Goal: Communication & Community: Share content

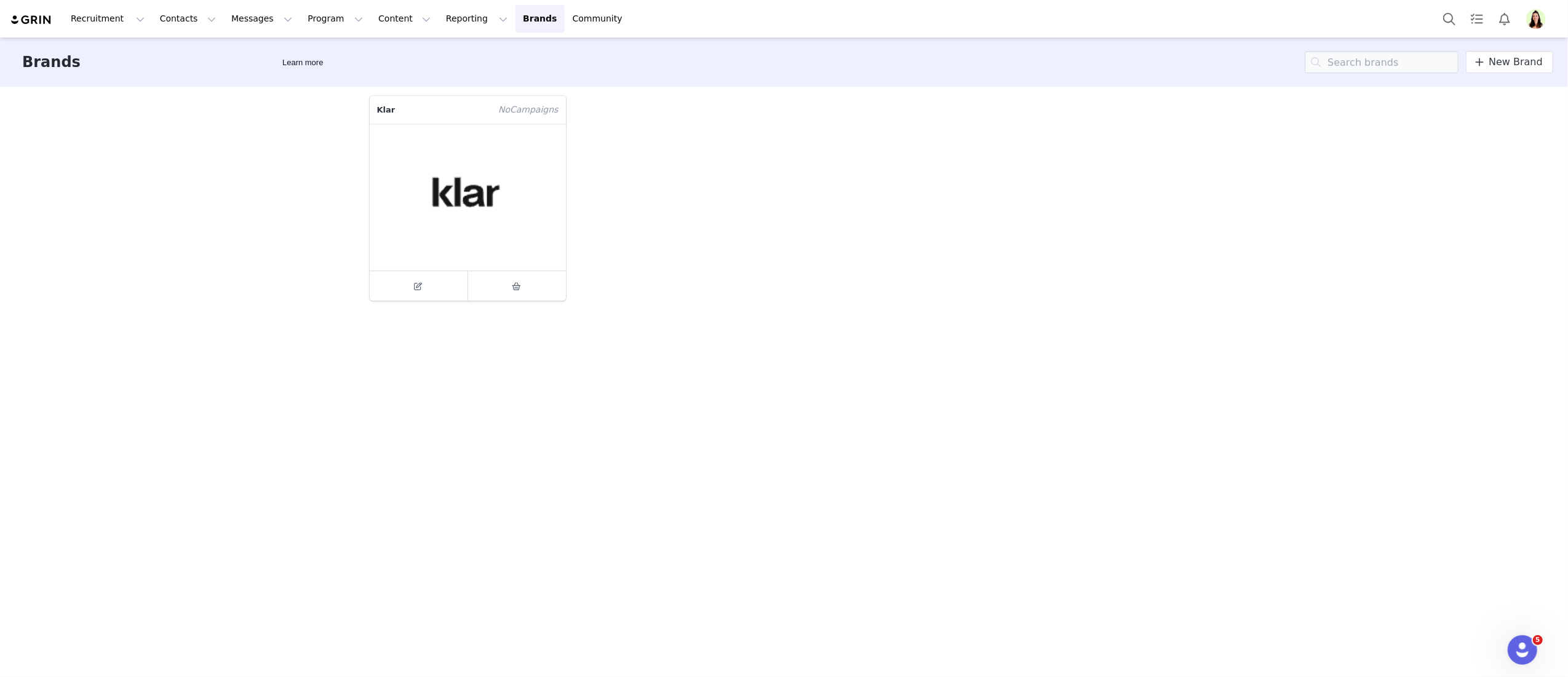
click at [534, 395] on div "Klar No Campaign s" at bounding box center [784, 380] width 848 height 589
click at [1176, 24] on img "Profile" at bounding box center [1536, 19] width 20 height 20
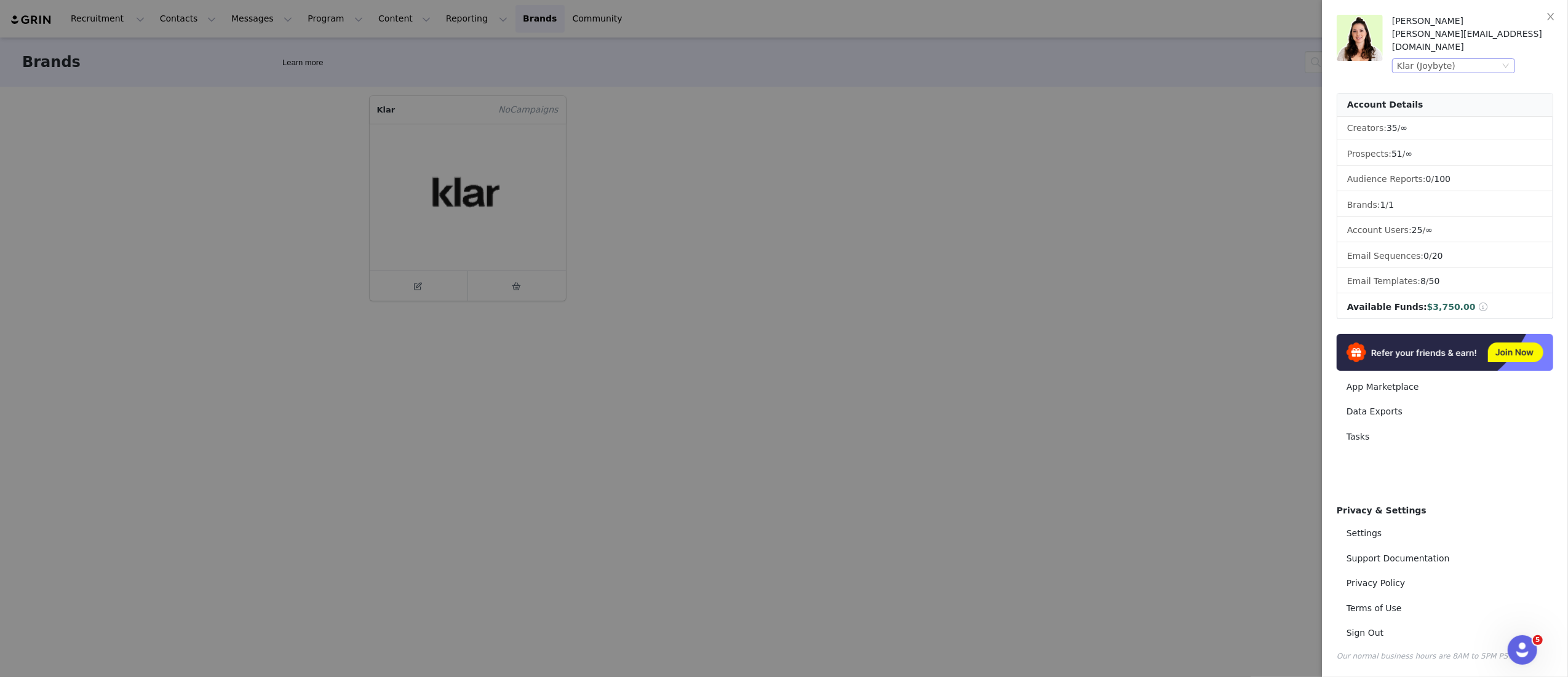
drag, startPoint x: 1458, startPoint y: 46, endPoint x: 1465, endPoint y: 53, distance: 9.9
click at [1176, 59] on div "Klar (Joybyte)" at bounding box center [1448, 66] width 102 height 13
click at [1176, 134] on li "Bakeful (Joybyte)" at bounding box center [1478, 135] width 172 height 20
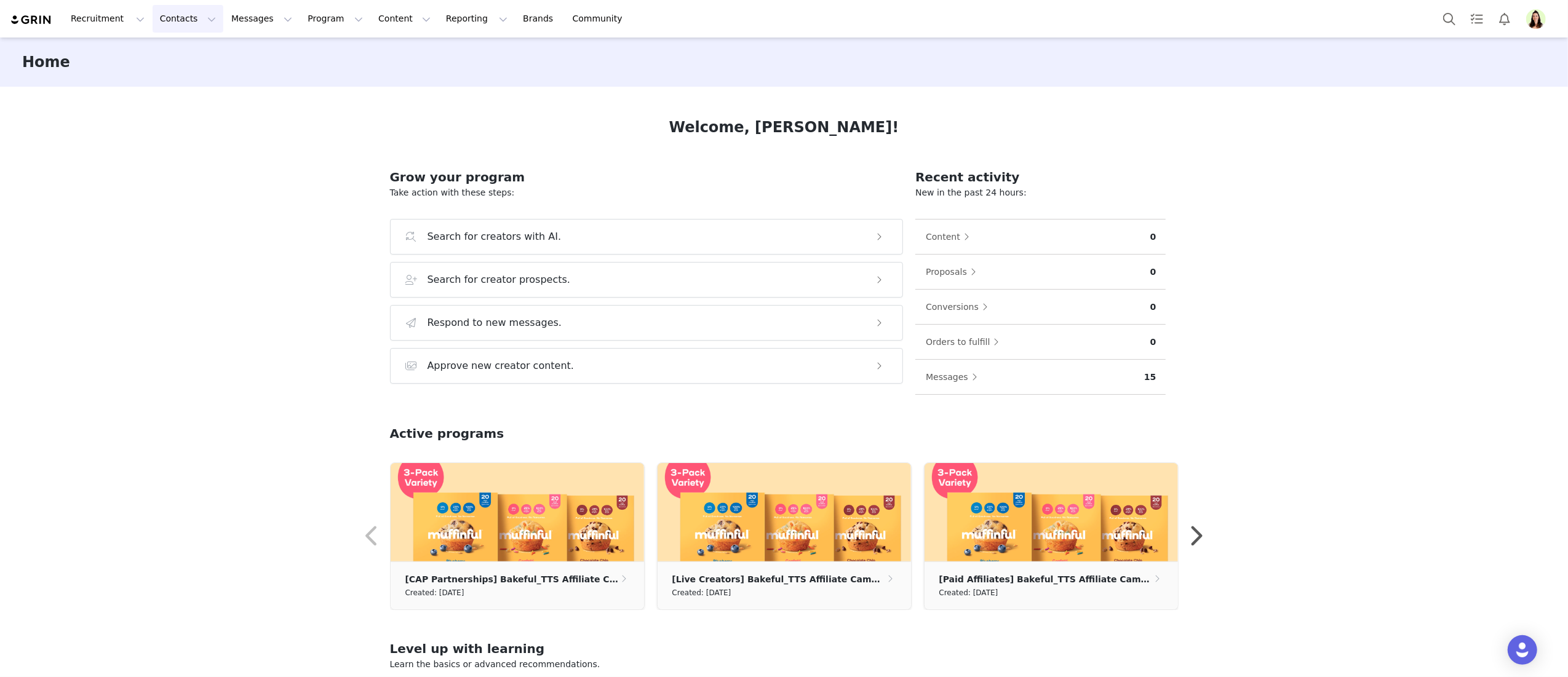
drag, startPoint x: 201, startPoint y: 17, endPoint x: 211, endPoint y: 136, distance: 119.4
click at [202, 16] on button "Contacts Contacts" at bounding box center [187, 19] width 71 height 28
click at [192, 48] on div "Creators" at bounding box center [192, 54] width 82 height 13
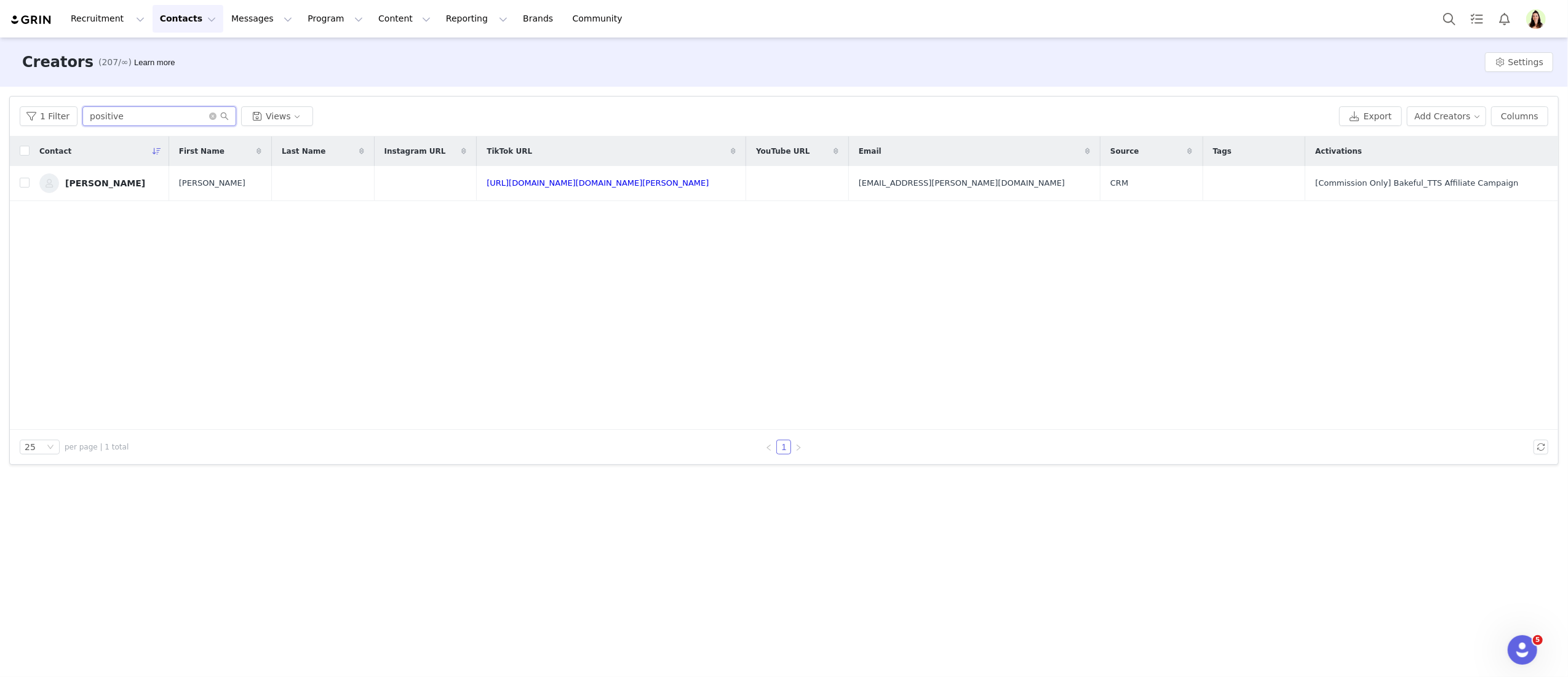
click at [112, 115] on input "positive" at bounding box center [159, 116] width 154 height 20
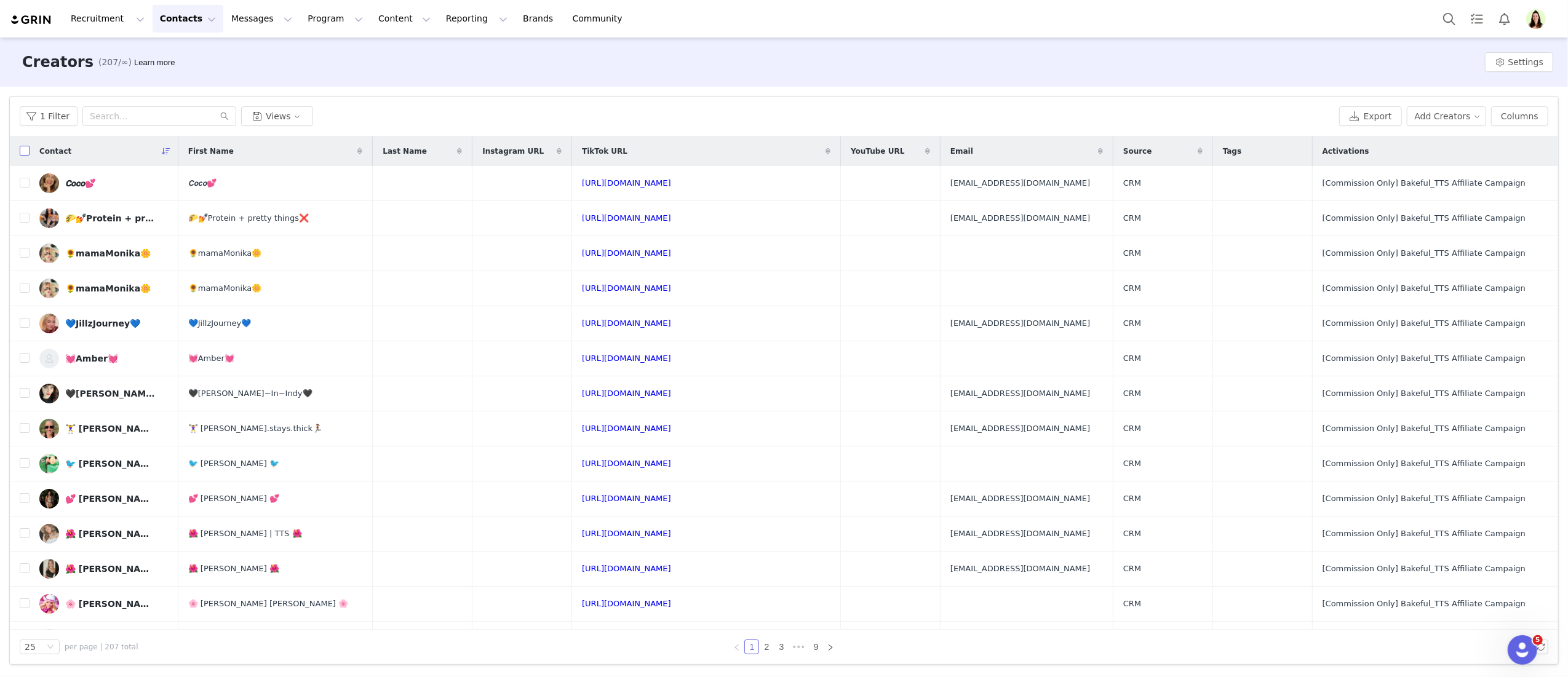
click at [24, 152] on input "checkbox" at bounding box center [24, 150] width 10 height 10
checkbox input "true"
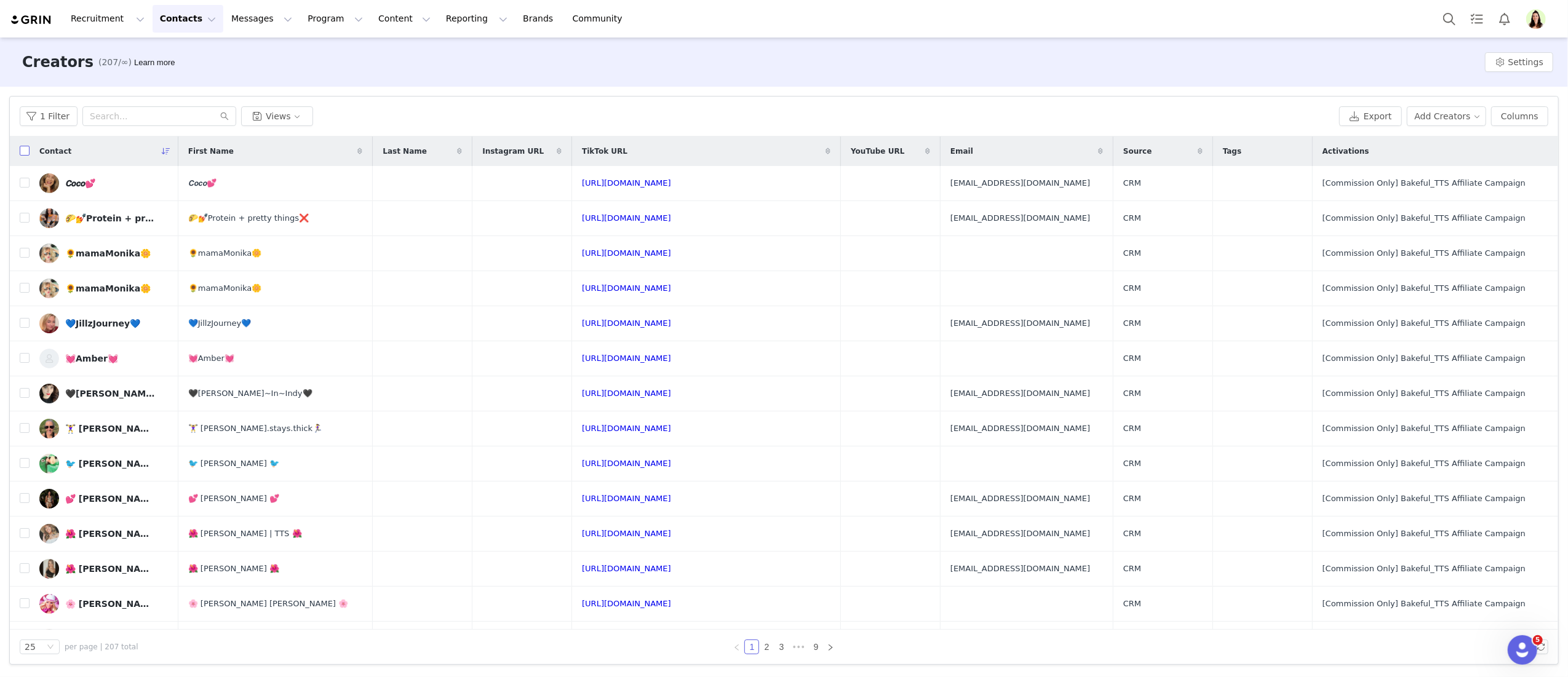
checkbox input "true"
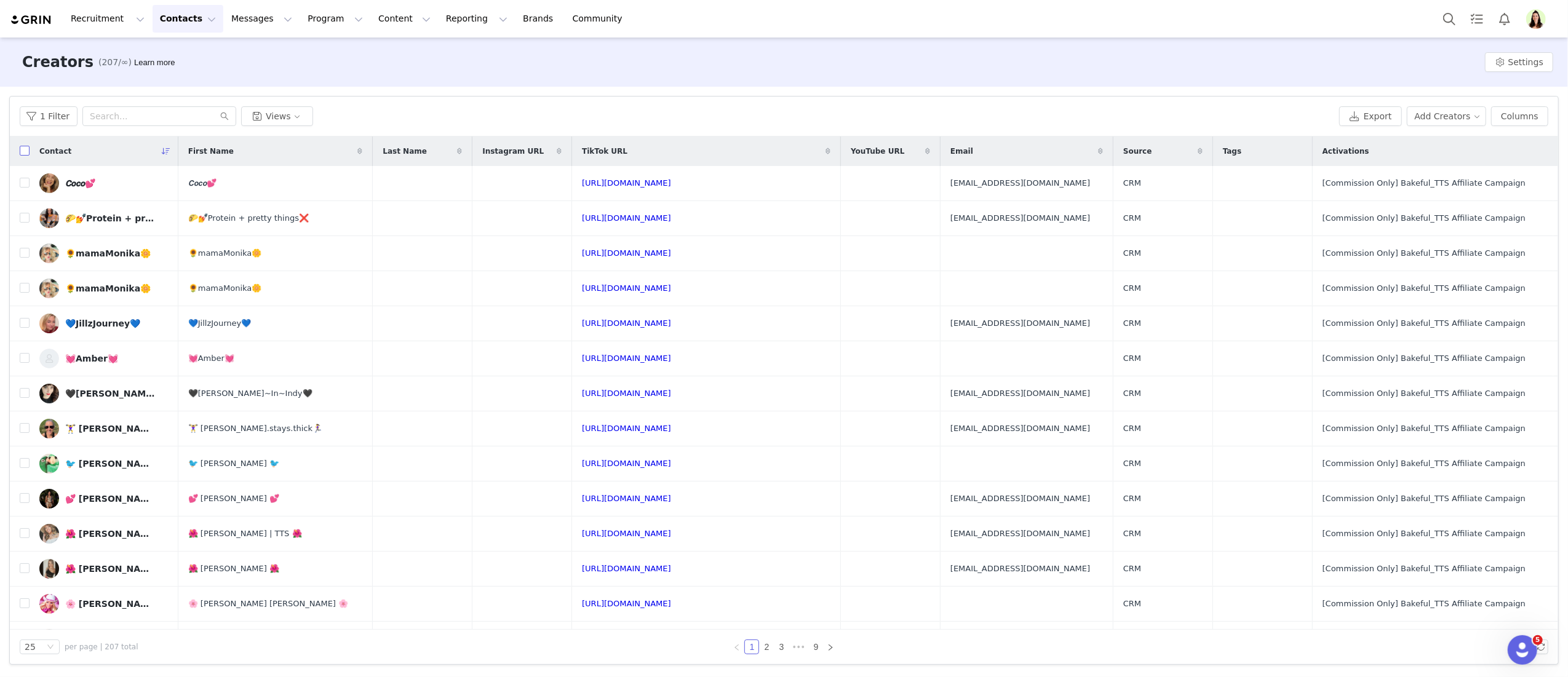
checkbox input "true"
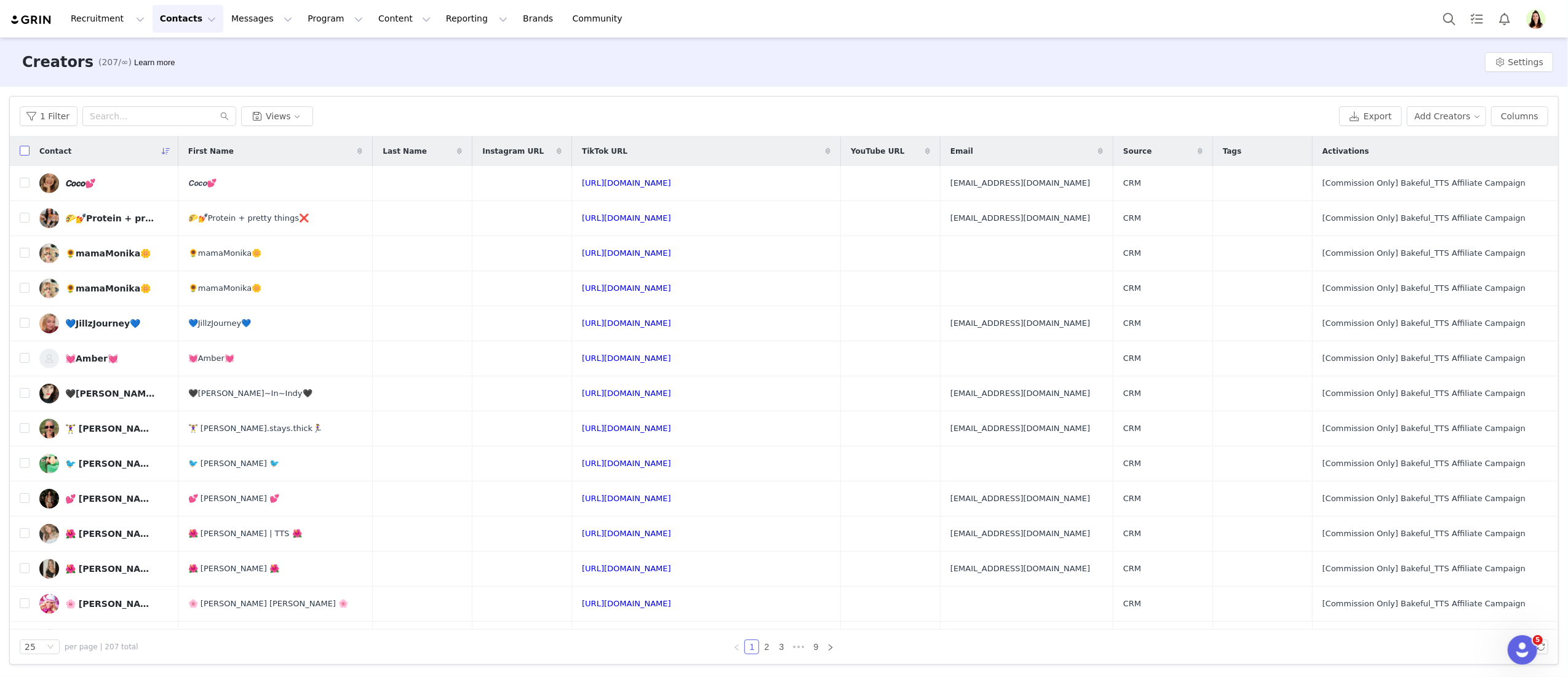
checkbox input "true"
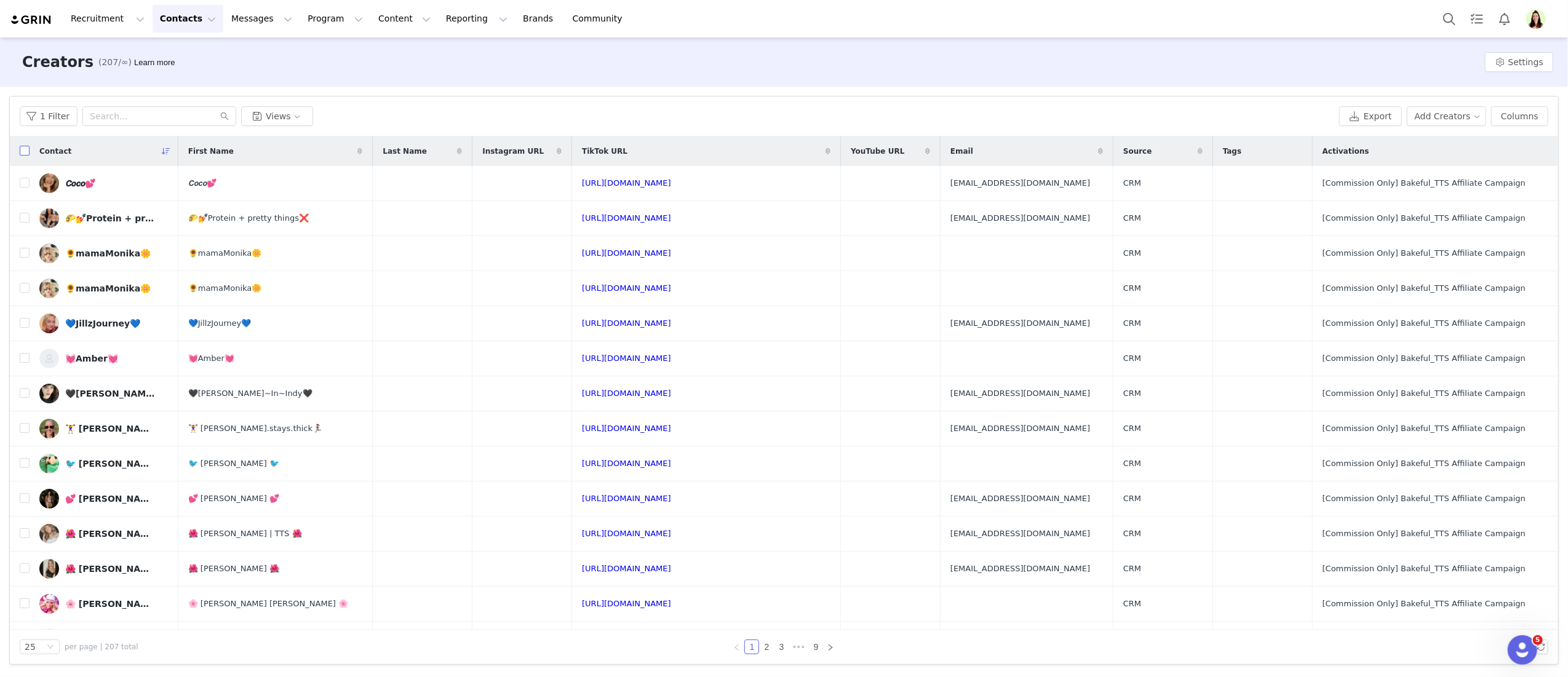
checkbox input "true"
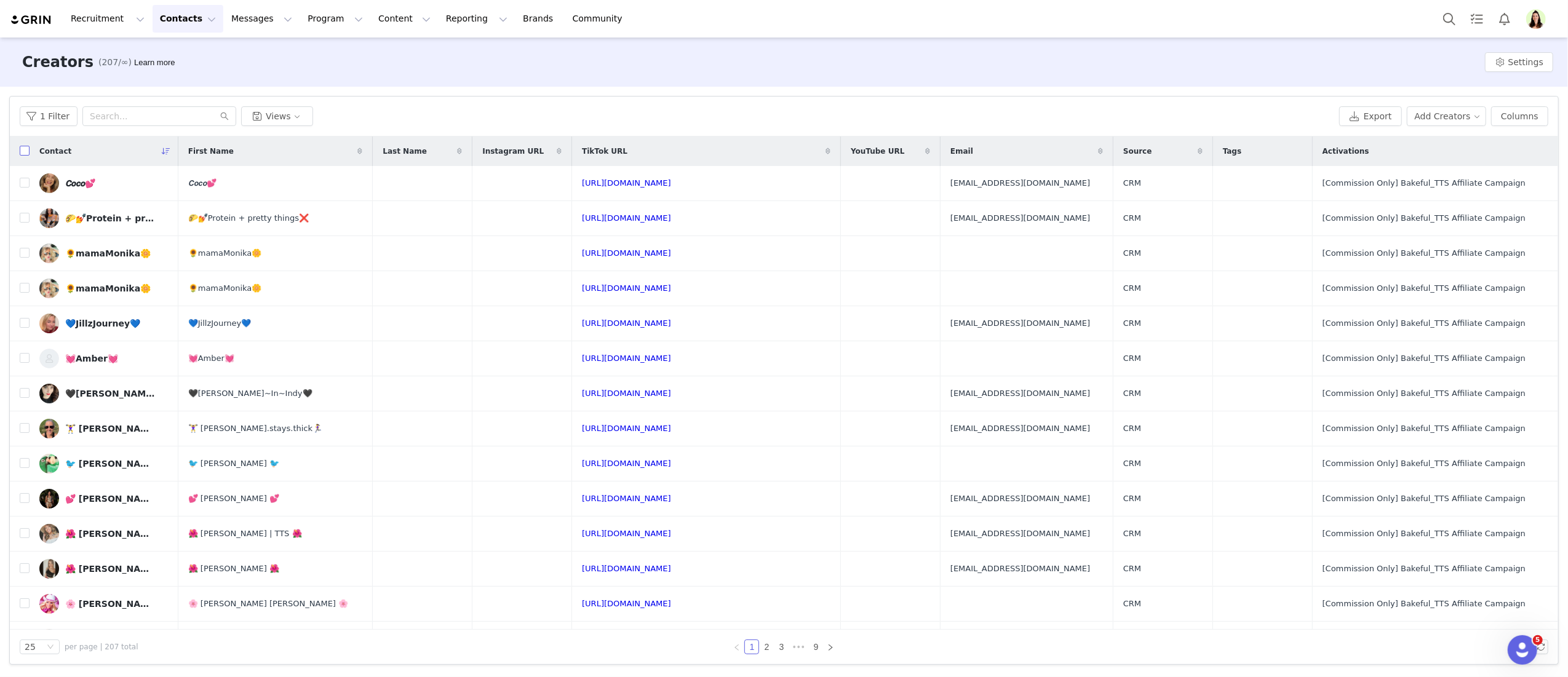
checkbox input "true"
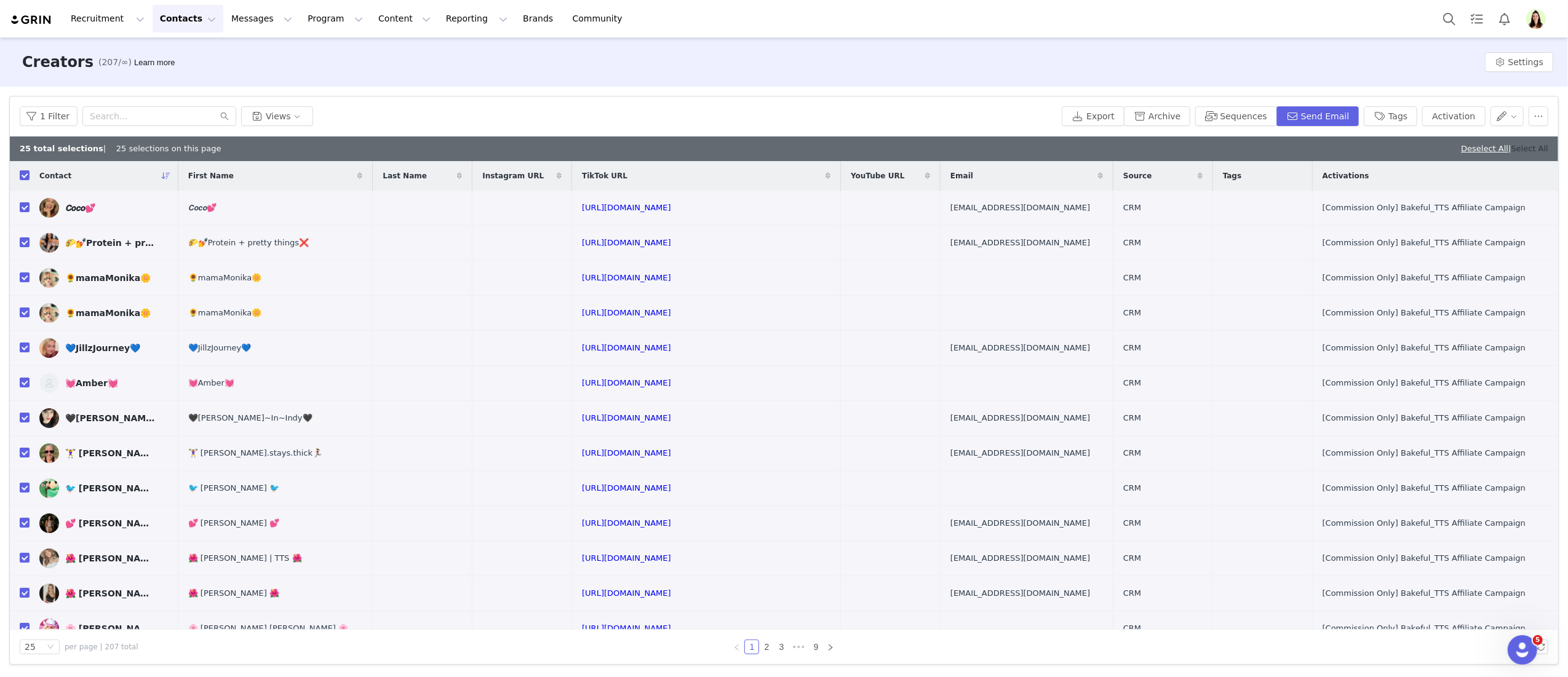
click at [1524, 148] on link "Select All" at bounding box center [1530, 149] width 37 height 10
click at [1333, 117] on button "Send Email" at bounding box center [1318, 116] width 83 height 20
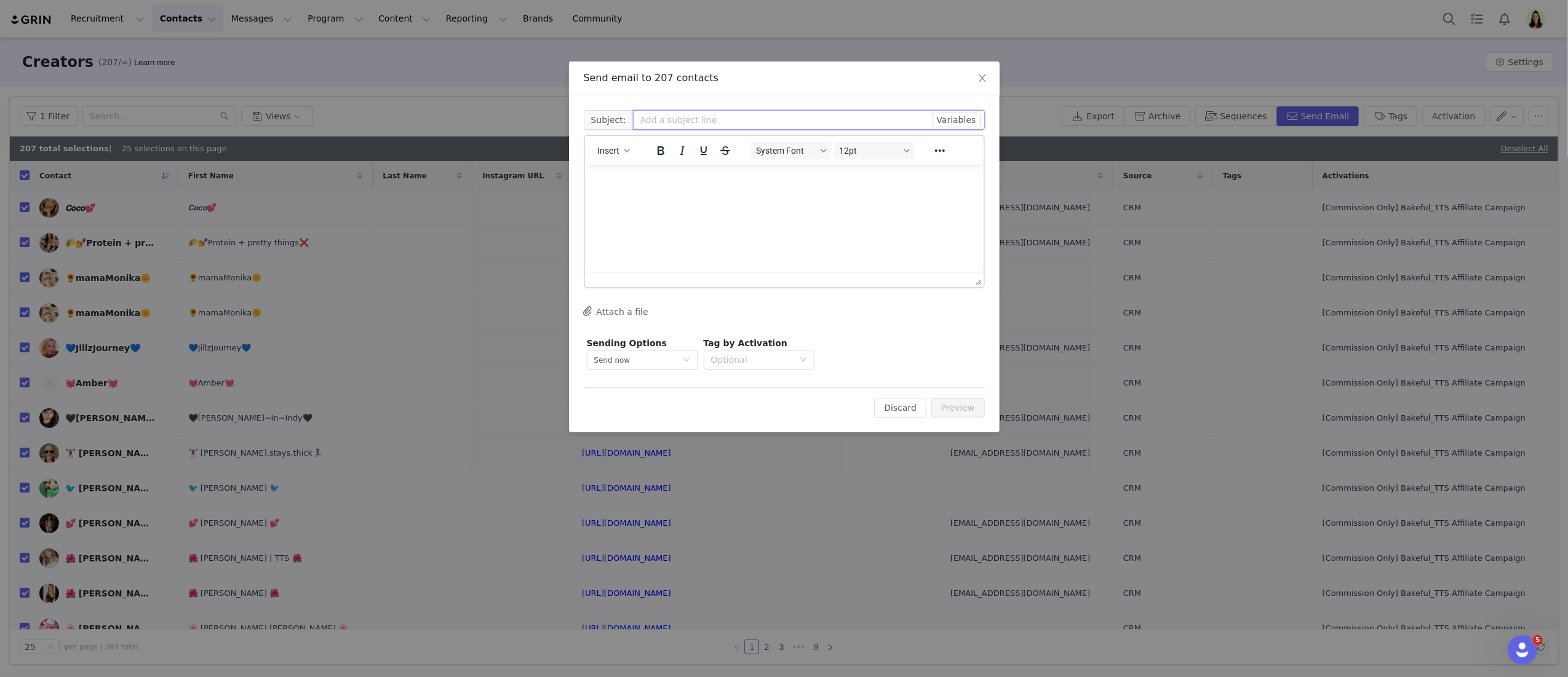
click at [668, 124] on input "text" at bounding box center [809, 120] width 352 height 20
type input "Bakeful_Affiliate Updates"
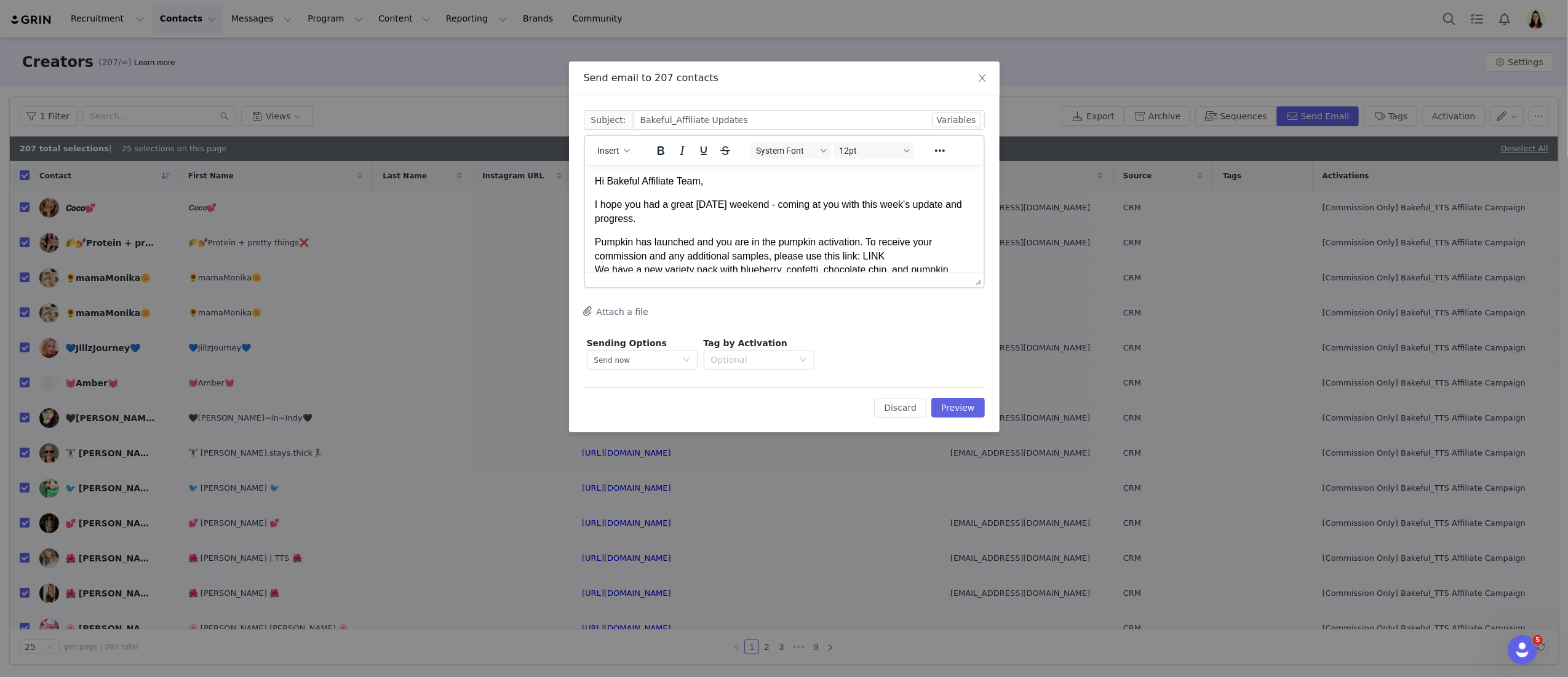
drag, startPoint x: 594, startPoint y: 237, endPoint x: 641, endPoint y: 235, distance: 47.0
click at [594, 237] on p "Pumpkin has launched and you are in the pumpkin activation. To receive your com…" at bounding box center [783, 311] width 379 height 151
click at [942, 150] on icon "Reveal or hide additional toolbar items" at bounding box center [939, 150] width 15 height 15
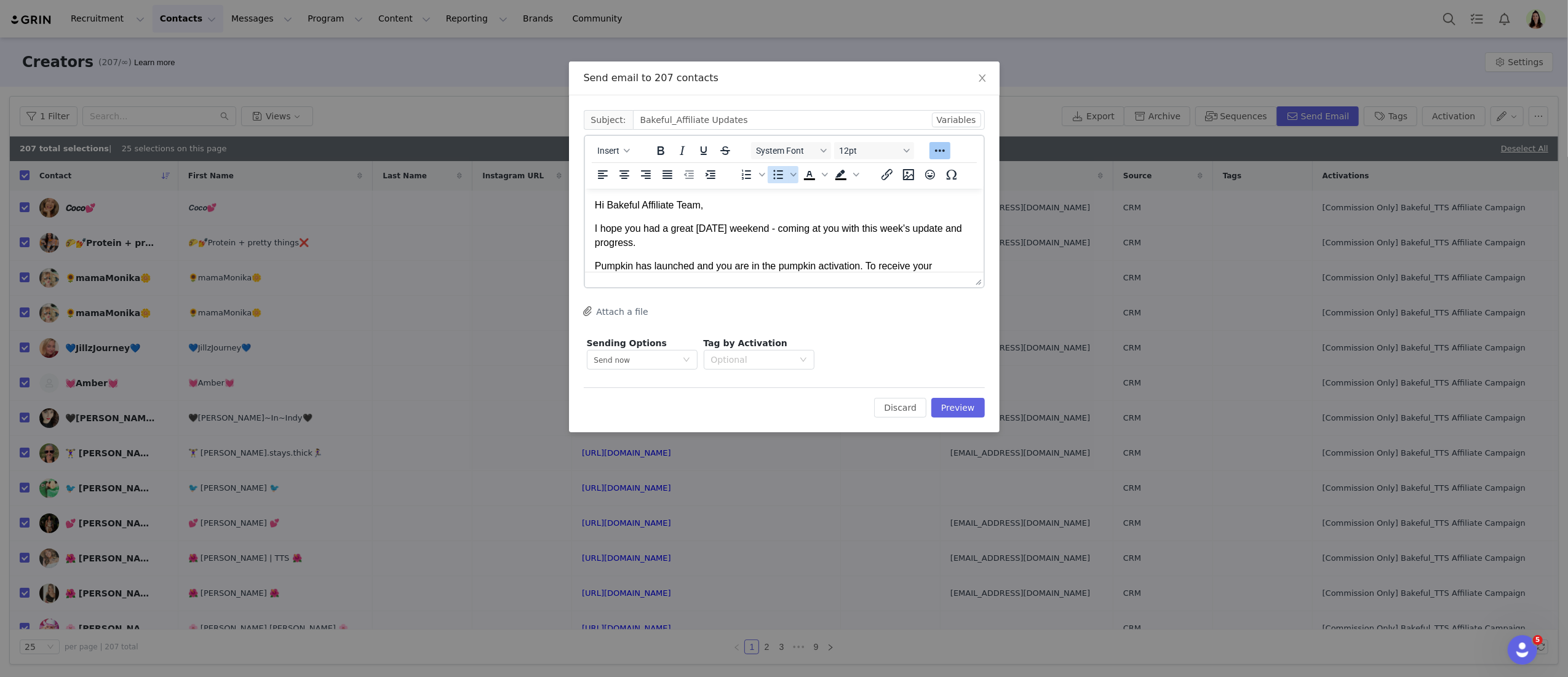
click at [778, 176] on icon "Bullet list" at bounding box center [778, 174] width 15 height 15
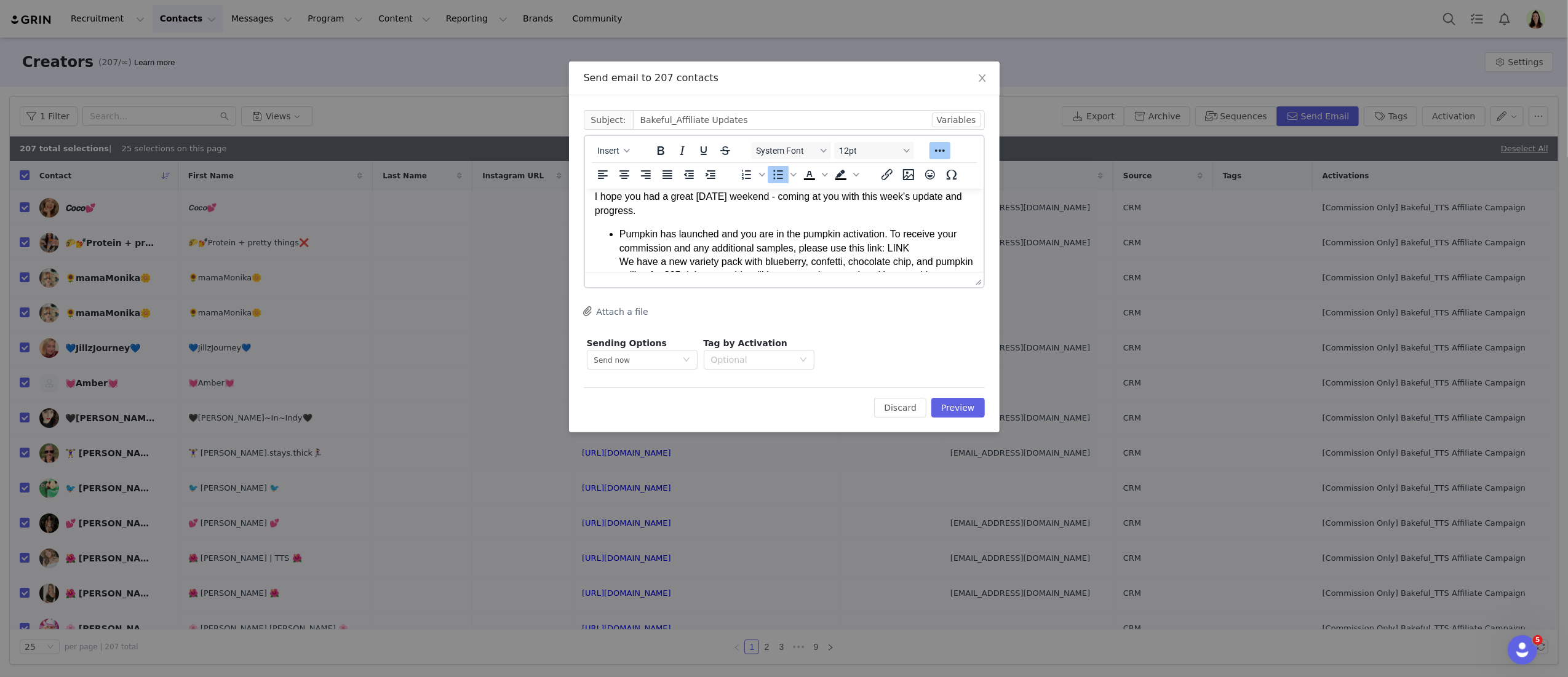
scroll to position [32, 0]
click at [770, 235] on li "Pumpkin has launched and you are in the pumpkin activation. To receive your com…" at bounding box center [795, 309] width 354 height 165
click at [852, 236] on li "Pumpkin has launched and you are in the pumpkin activation. To receive your com…" at bounding box center [795, 309] width 354 height 165
click at [923, 238] on li "Pumpkin has launched and you are in the pumpkin activation. To receive your com…" at bounding box center [795, 309] width 354 height 165
drag, startPoint x: 920, startPoint y: 248, endPoint x: 833, endPoint y: 245, distance: 87.1
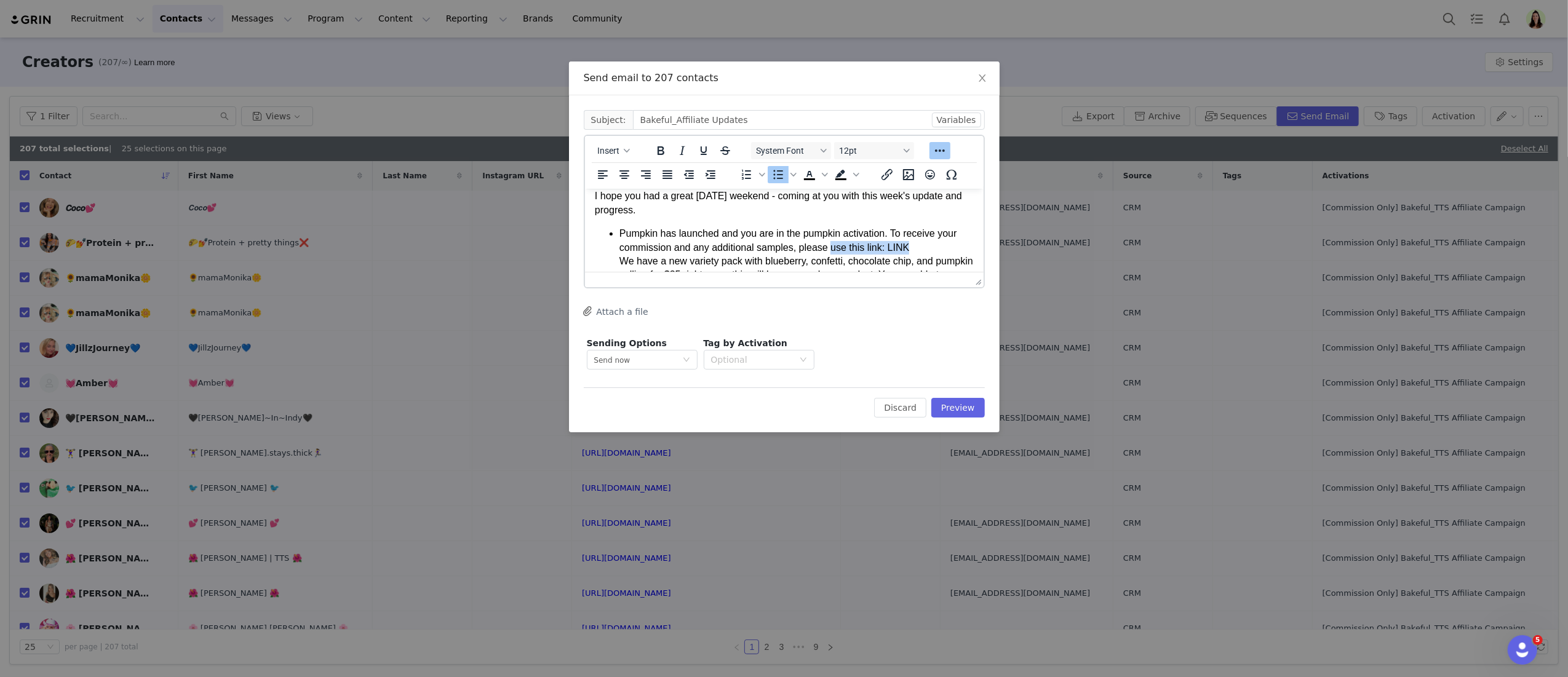
click at [833, 245] on li "Pumpkin has launched and you are in the pumpkin activation. To receive your com…" at bounding box center [795, 309] width 354 height 165
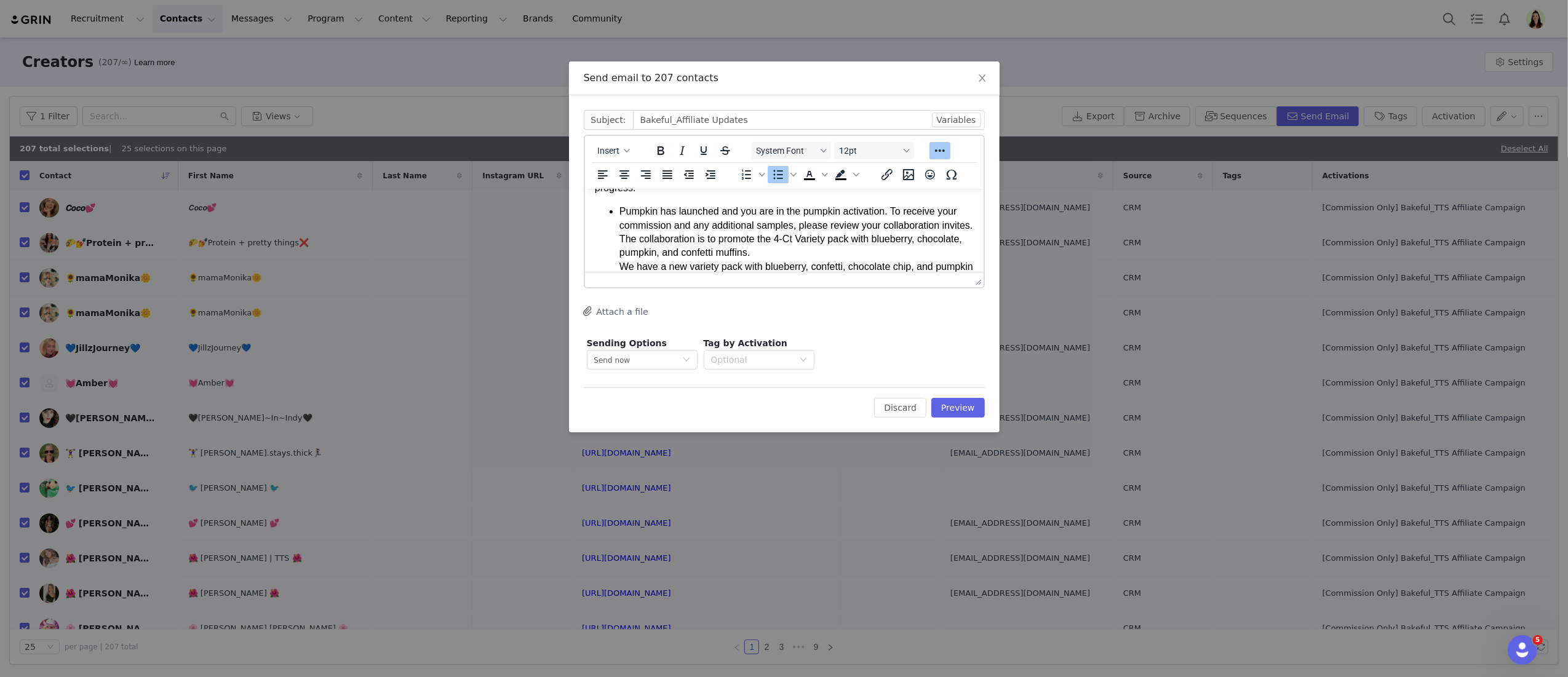
scroll to position [88, 0]
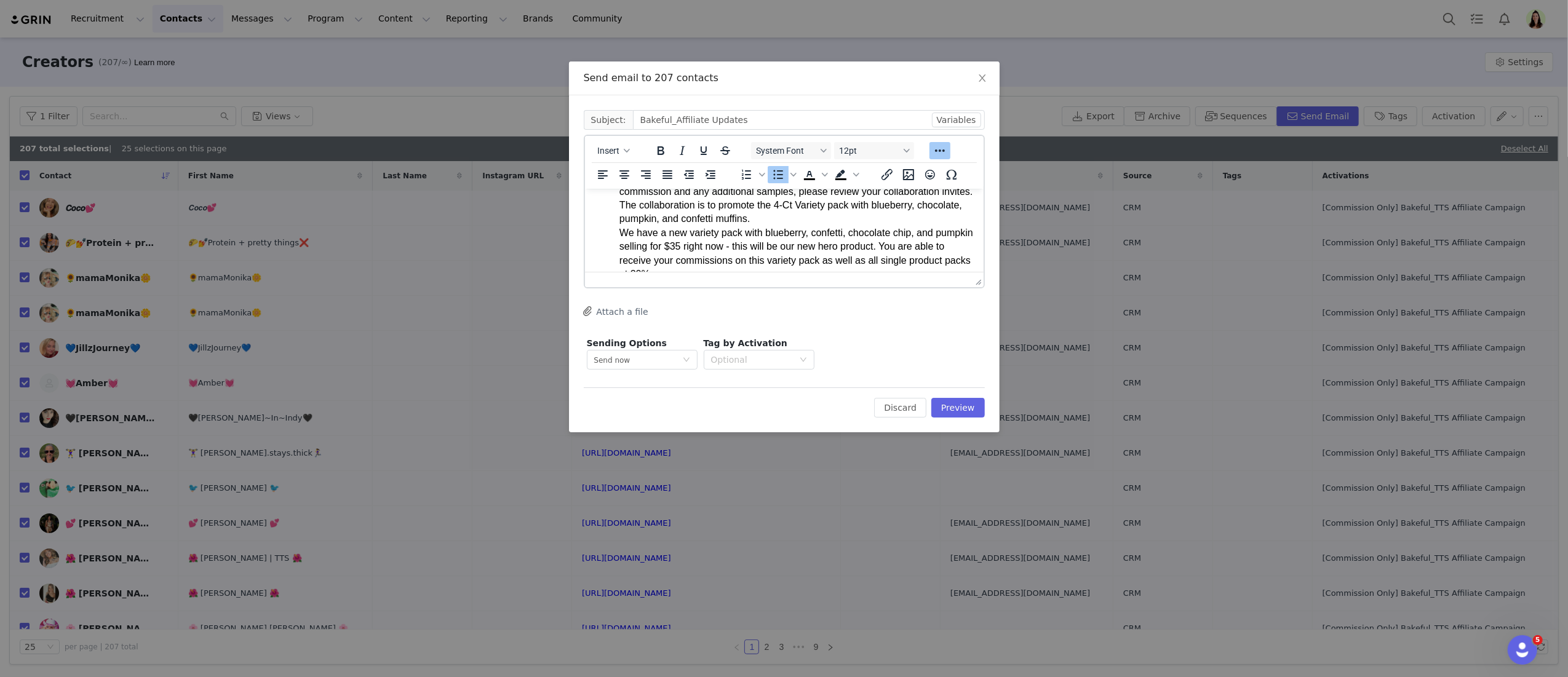
click at [615, 229] on ul "Pumpkin has launched and you are in the pumpkin activation. To receive your com…" at bounding box center [783, 267] width 379 height 192
click at [690, 245] on li "We have a new variety pack with blueberry, confetti, chocolate chip, and pumpki…" at bounding box center [795, 295] width 354 height 138
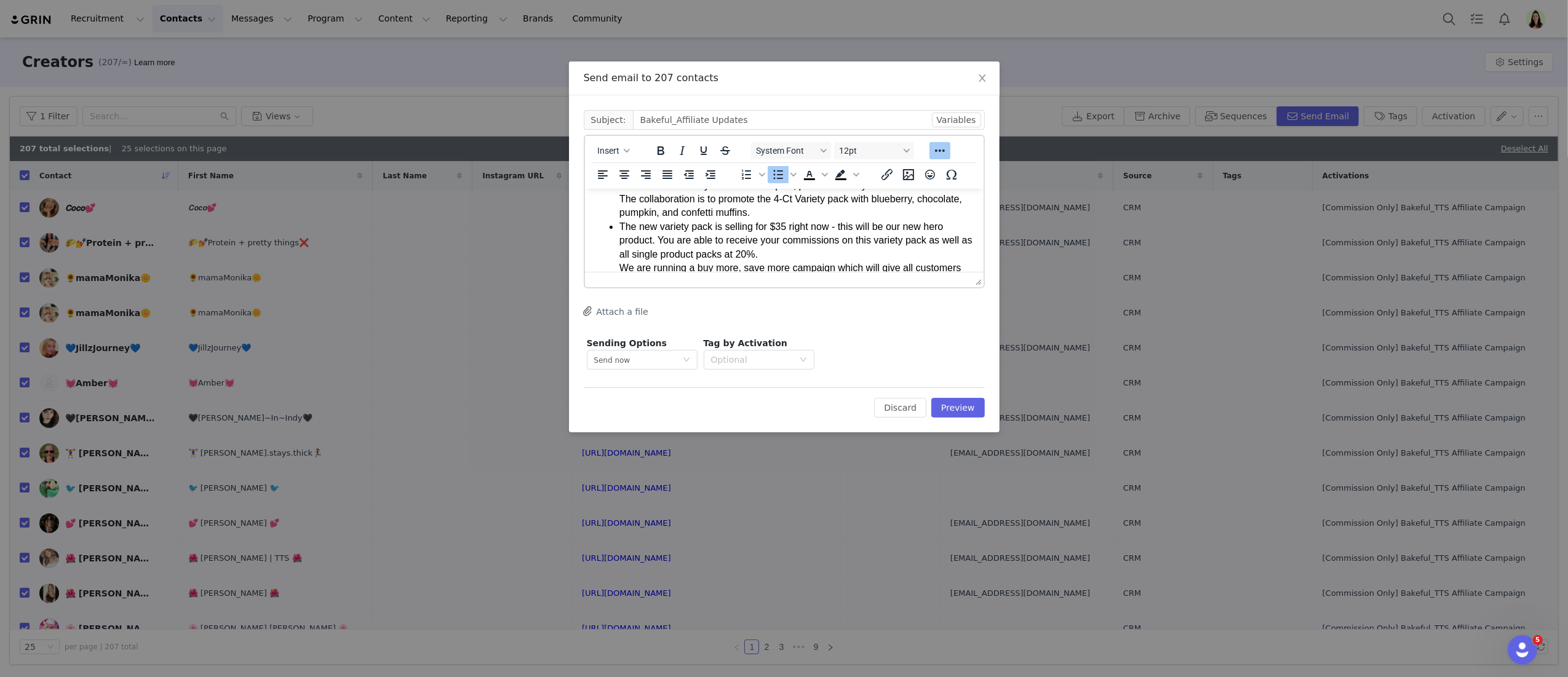
click at [814, 241] on li "The new variety pack is selling for $35 right now - this will be our new hero p…" at bounding box center [795, 282] width 354 height 124
click at [810, 252] on li "The new variety pack is selling for $35 right now - this will be our new hero p…" at bounding box center [795, 282] width 354 height 124
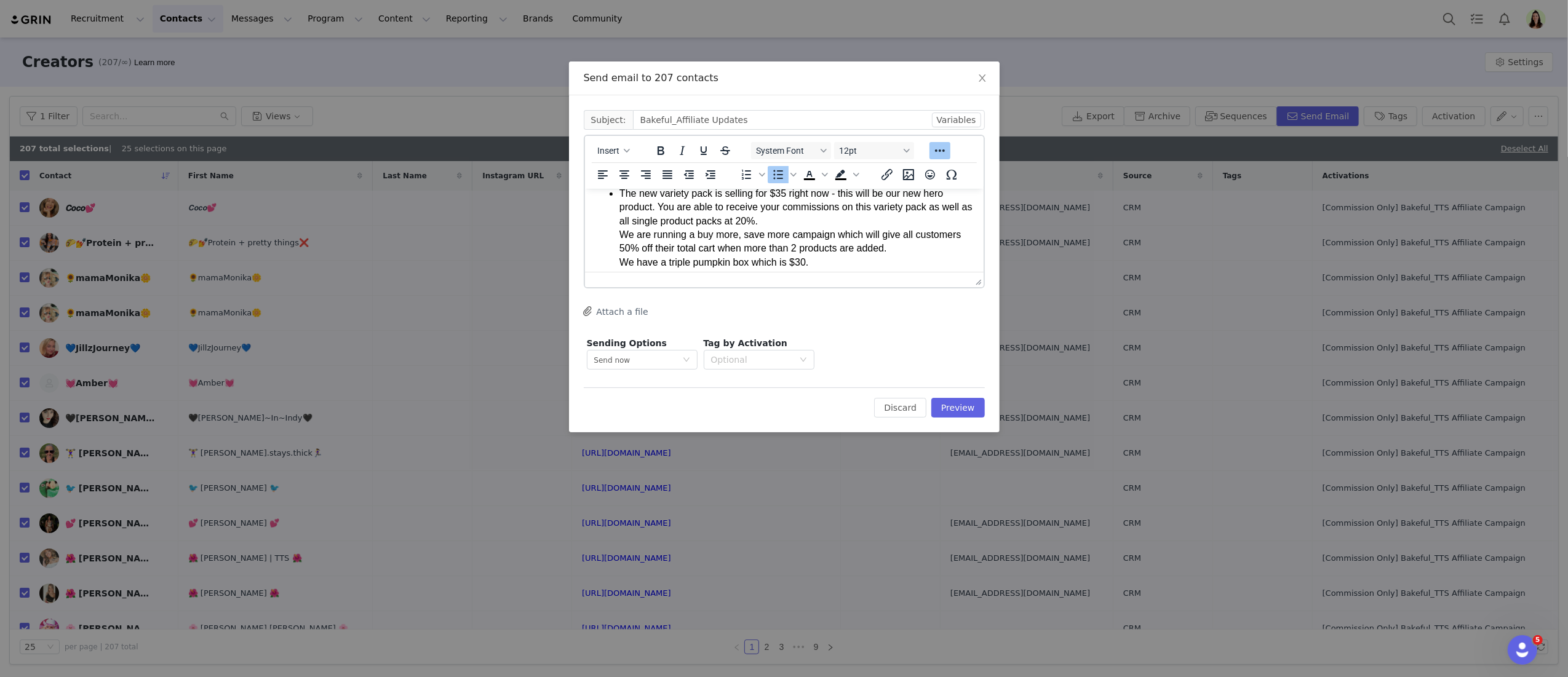
click at [605, 239] on ul "Pumpkin has launched and you are in the pumpkin activation. To receive your com…" at bounding box center [783, 220] width 379 height 179
click at [623, 234] on li "We are running a buy more, save more campaign which will give all customers 50%…" at bounding box center [795, 231] width 354 height 82
drag, startPoint x: 618, startPoint y: 222, endPoint x: 625, endPoint y: 227, distance: 8.6
click at [619, 221] on li "We are running a buy more, save more campaign which will give all customers 50%…" at bounding box center [795, 231] width 354 height 82
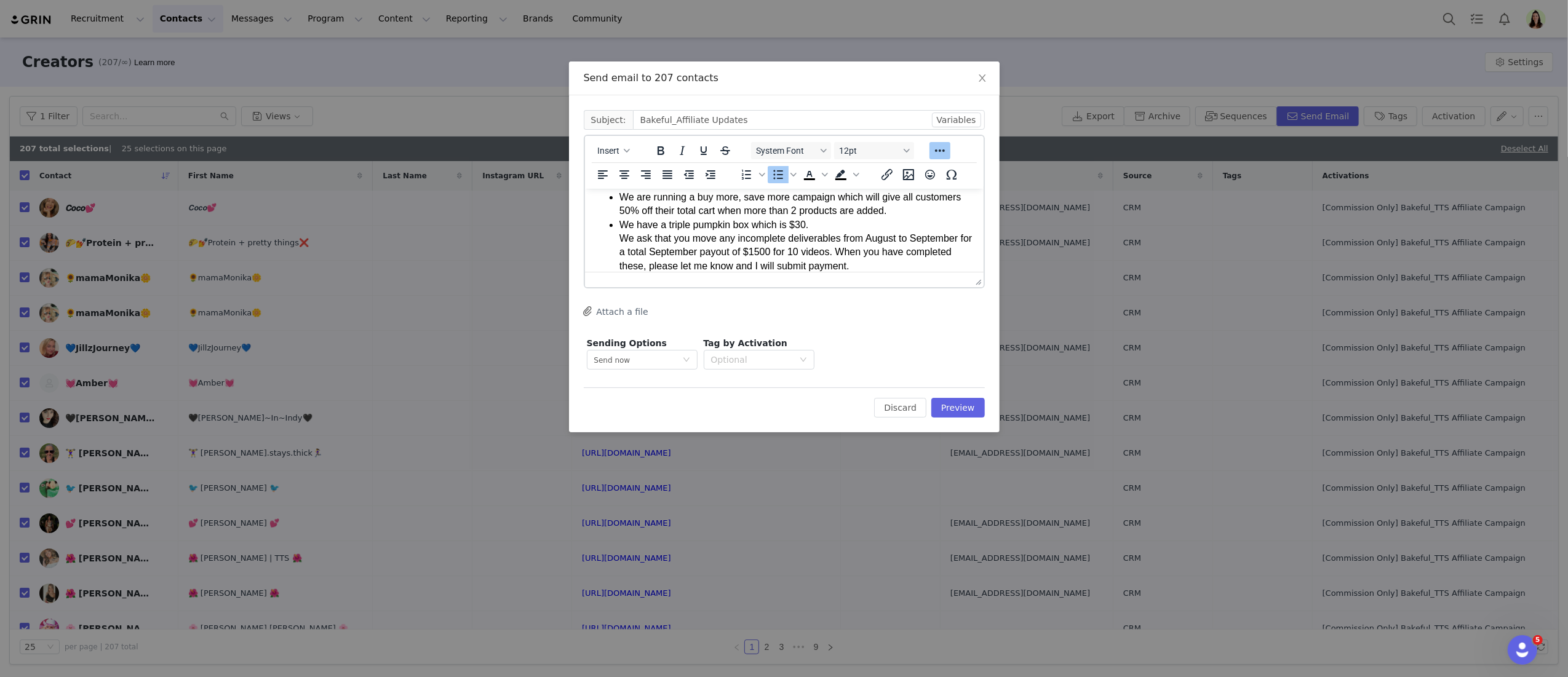
click at [669, 223] on li "We have a triple pumpkin box which is $30. We ask that you move any incomplete …" at bounding box center [795, 245] width 354 height 55
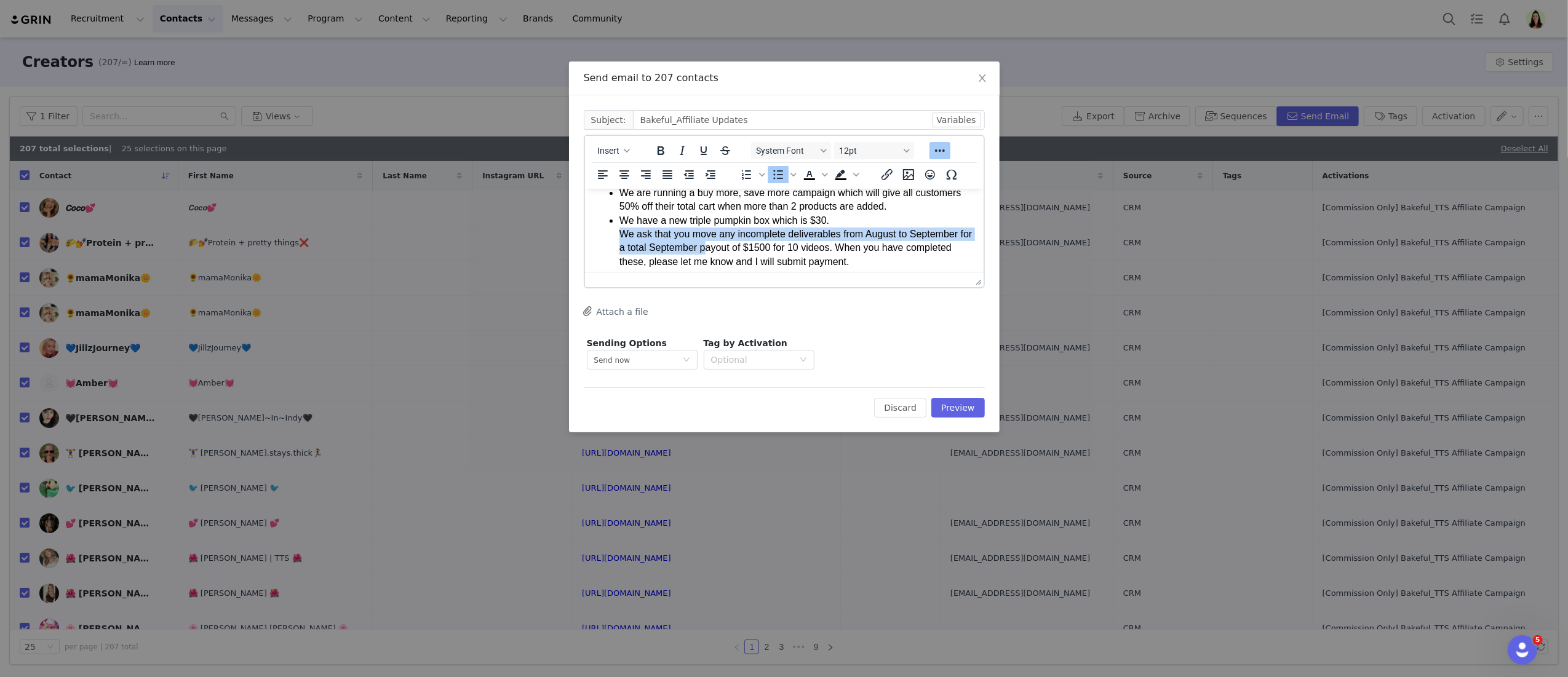
scroll to position [176, 0]
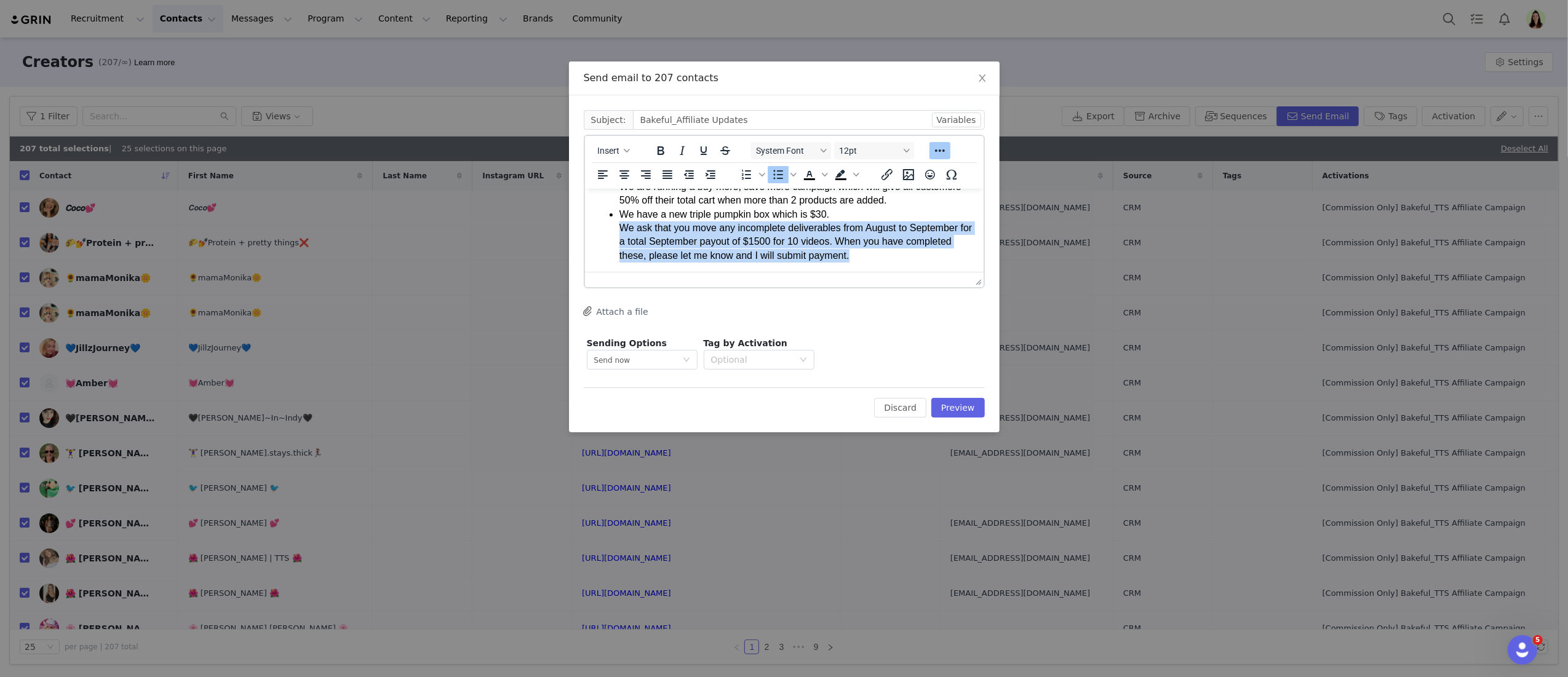
drag, startPoint x: 611, startPoint y: 236, endPoint x: 953, endPoint y: 266, distance: 343.3
click at [948, 265] on html "Hi Bakeful Affiliate Team, I hope you had a great [DATE] weekend - coming at yo…" at bounding box center [784, 142] width 399 height 260
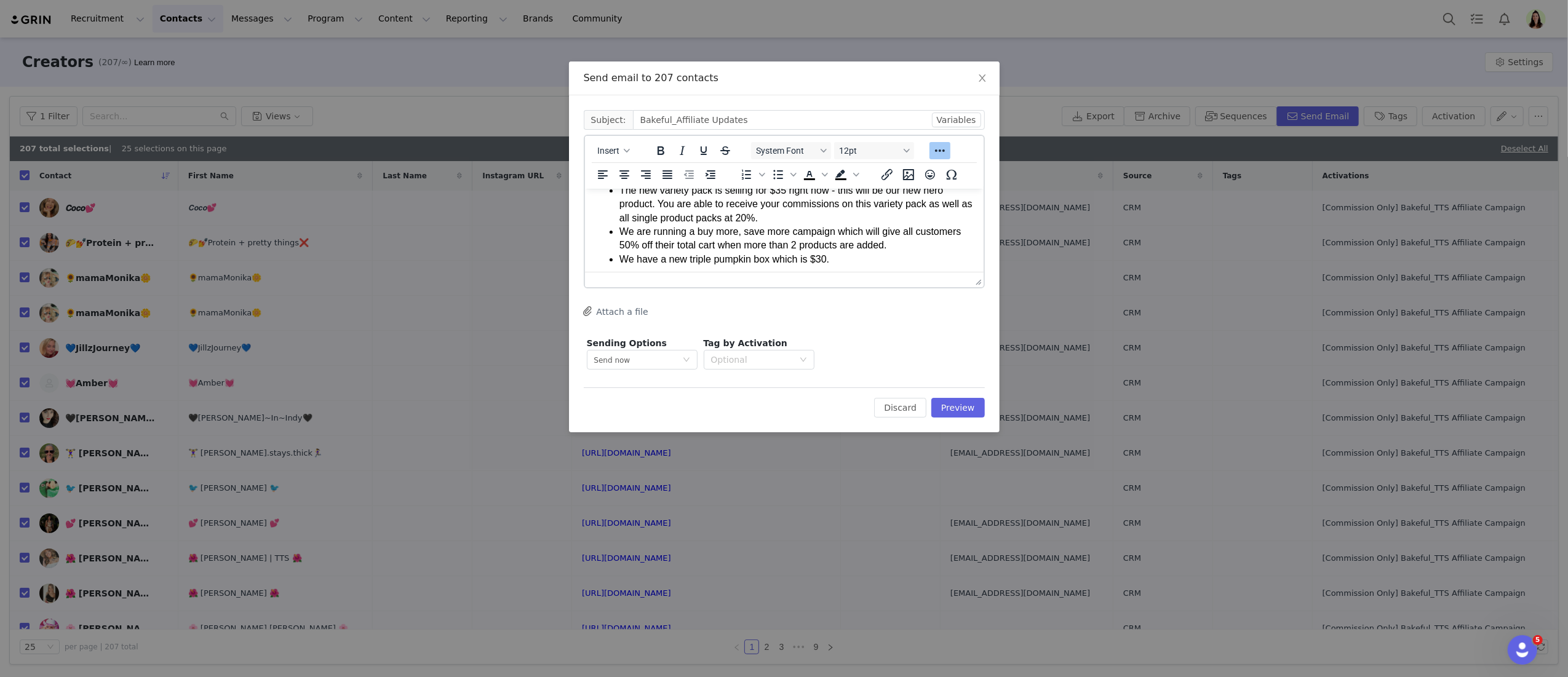
scroll to position [139, 0]
click at [861, 252] on li "We have a new triple pumpkin box which is $30." at bounding box center [795, 250] width 354 height 13
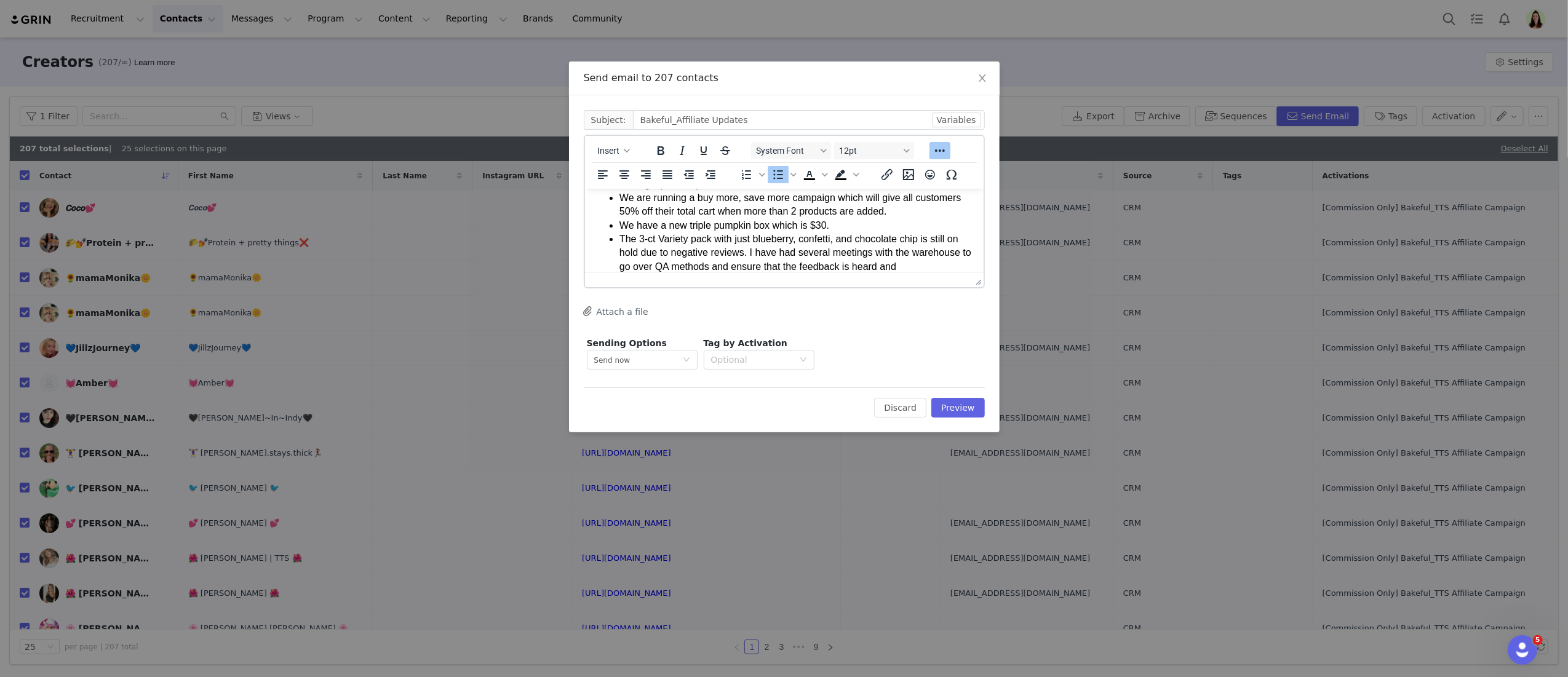
scroll to position [178, 0]
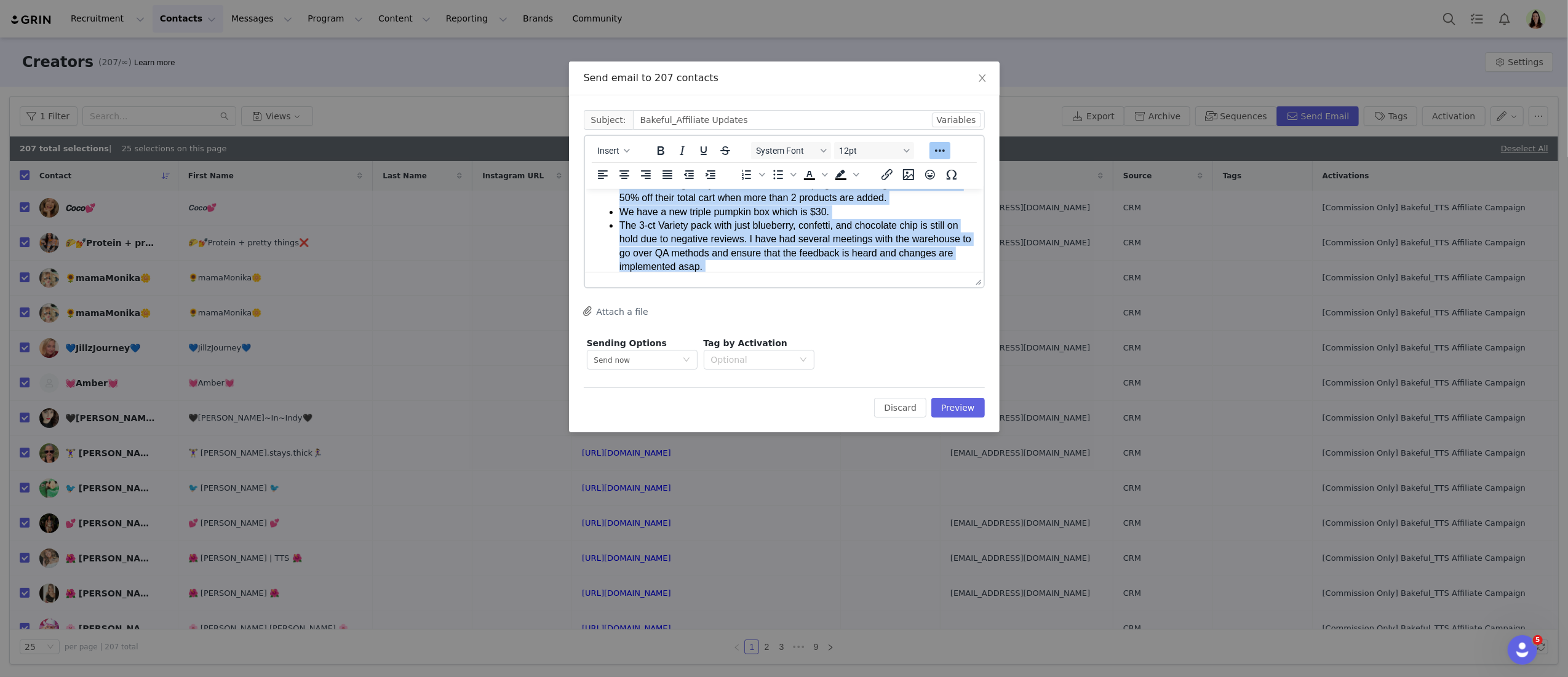
copy body "Lo Ipsumdo Sitametco Adip, E sedd eiu tem i utlab etdol mag aliquae - admini ve…"
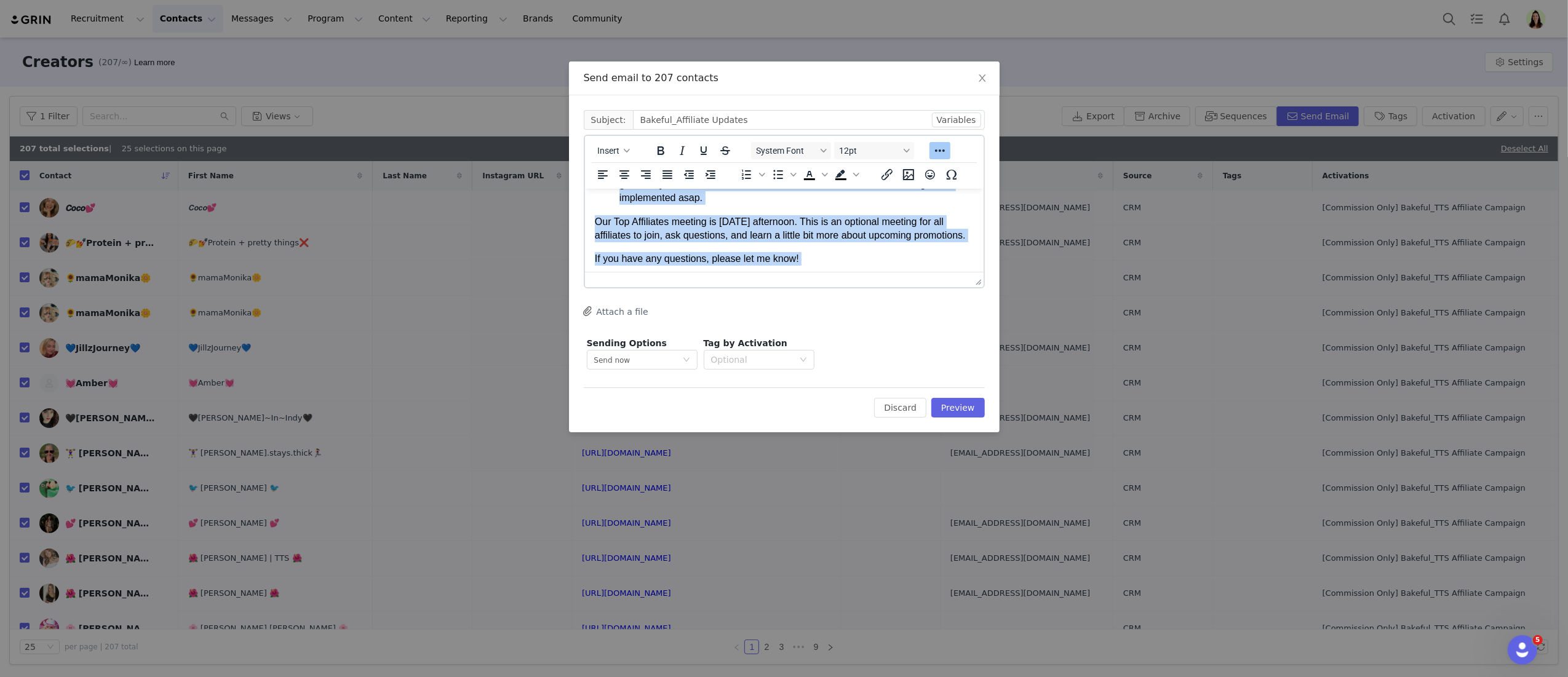
scroll to position [311, 0]
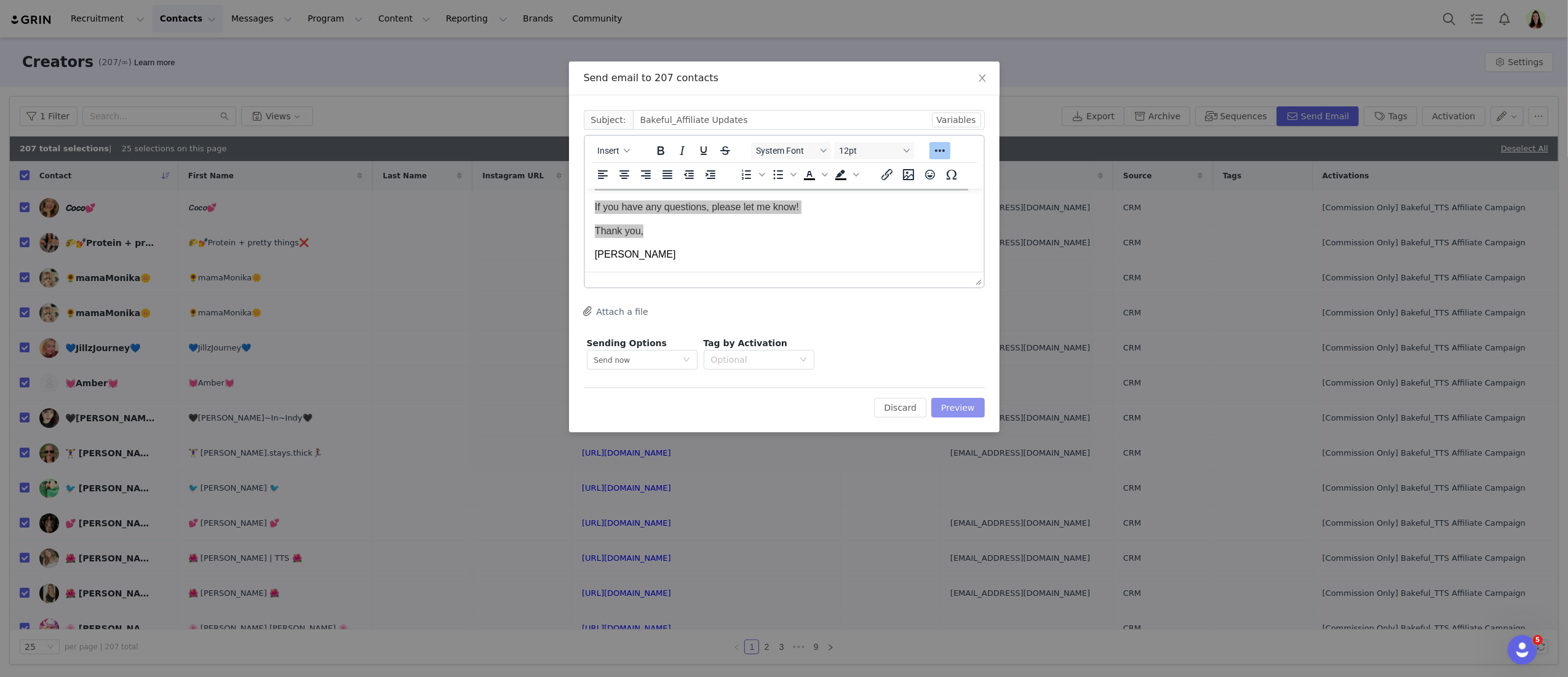
click at [969, 403] on button "Preview" at bounding box center [958, 408] width 53 height 20
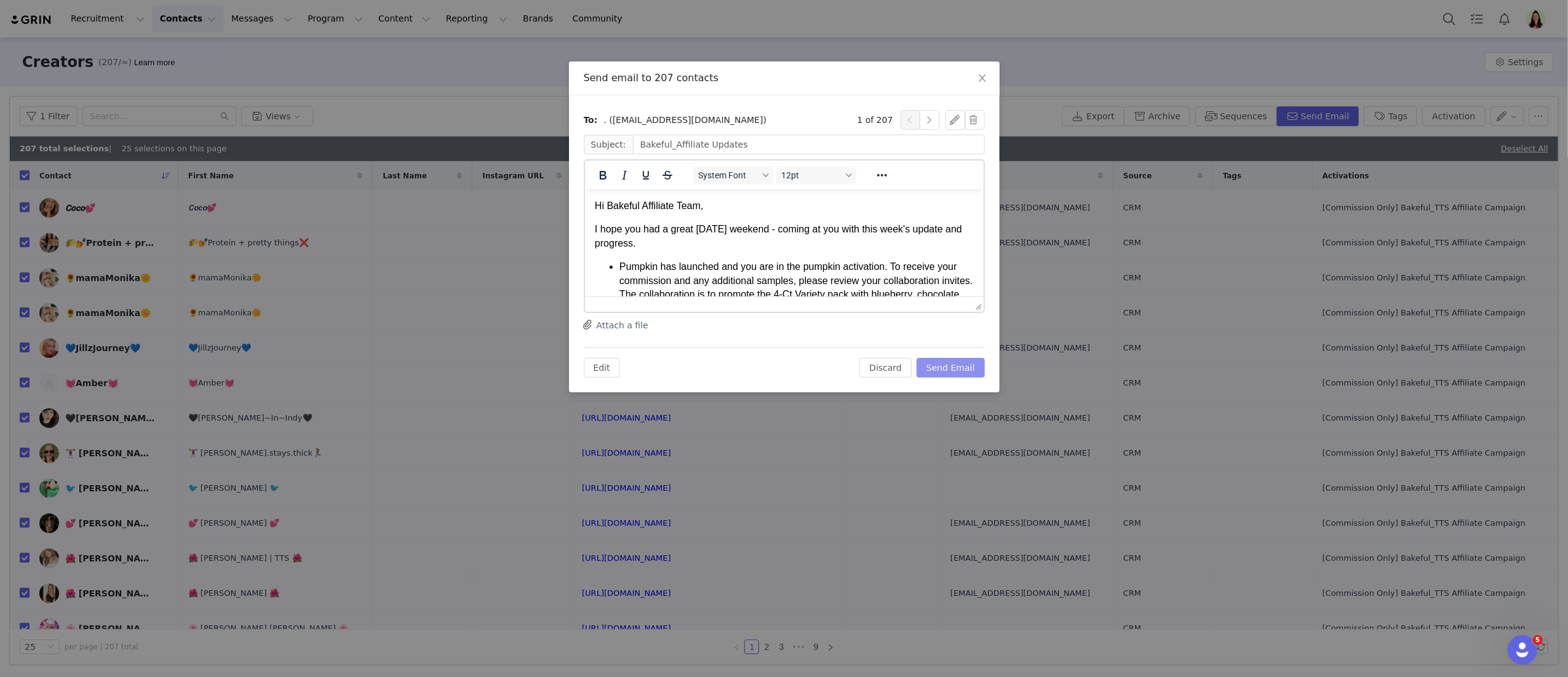
scroll to position [0, 0]
click at [946, 367] on button "Send Email" at bounding box center [951, 367] width 68 height 20
